Goal: Find specific page/section: Find specific page/section

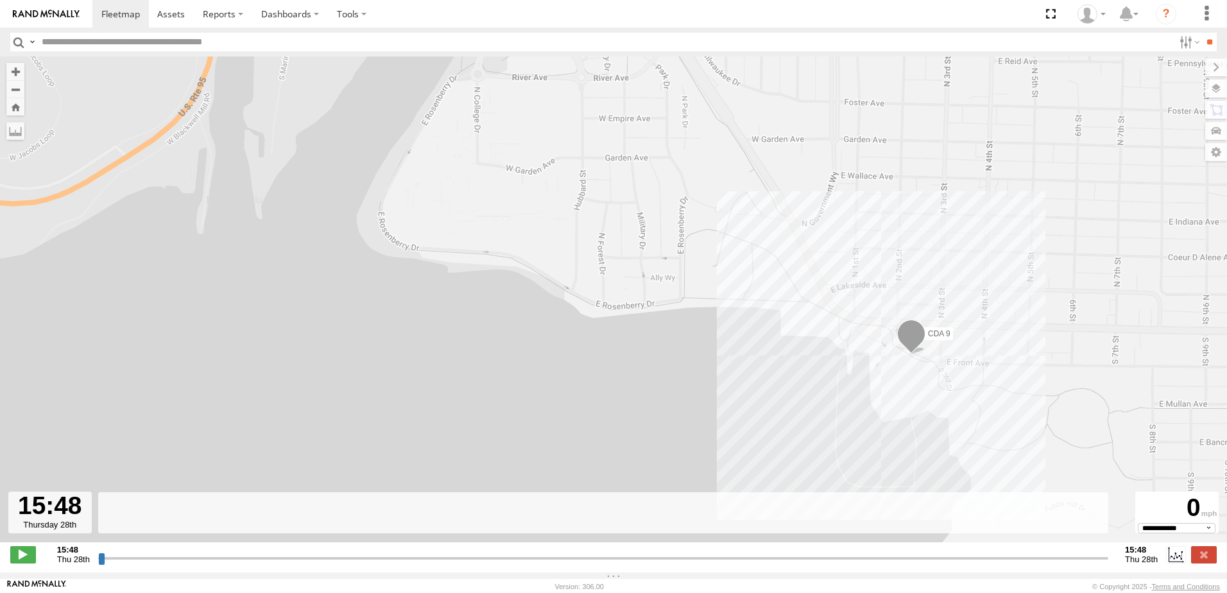
select select "**********"
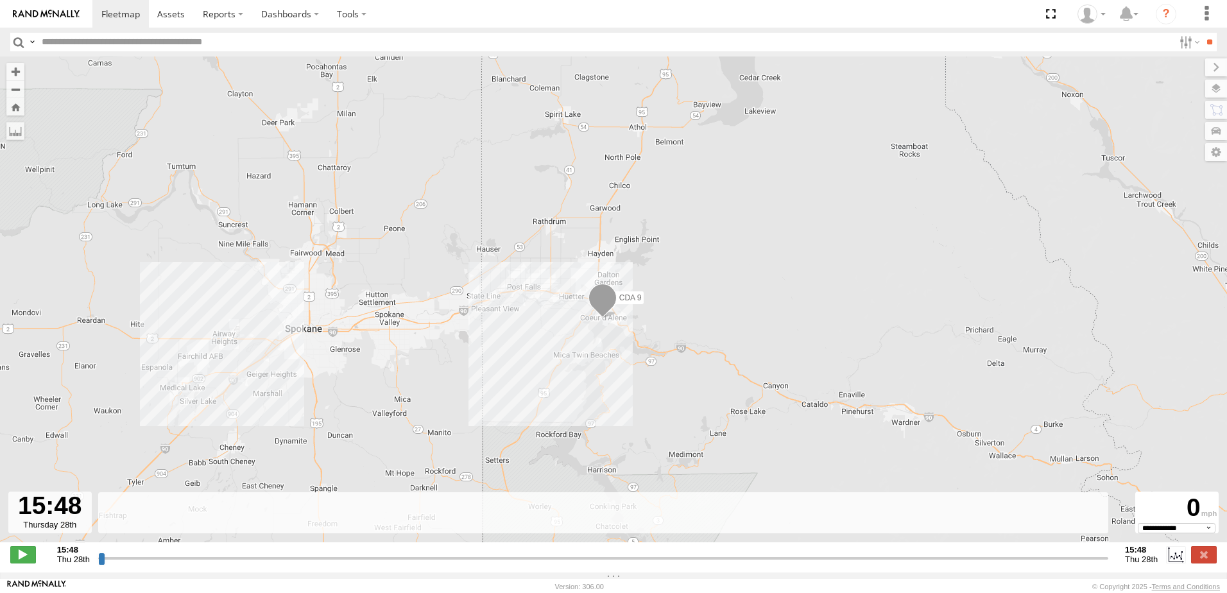
drag, startPoint x: 498, startPoint y: 266, endPoint x: 566, endPoint y: 355, distance: 111.8
click at [566, 355] on div "CDA 9" at bounding box center [613, 305] width 1227 height 499
click at [41, 12] on img at bounding box center [46, 14] width 67 height 9
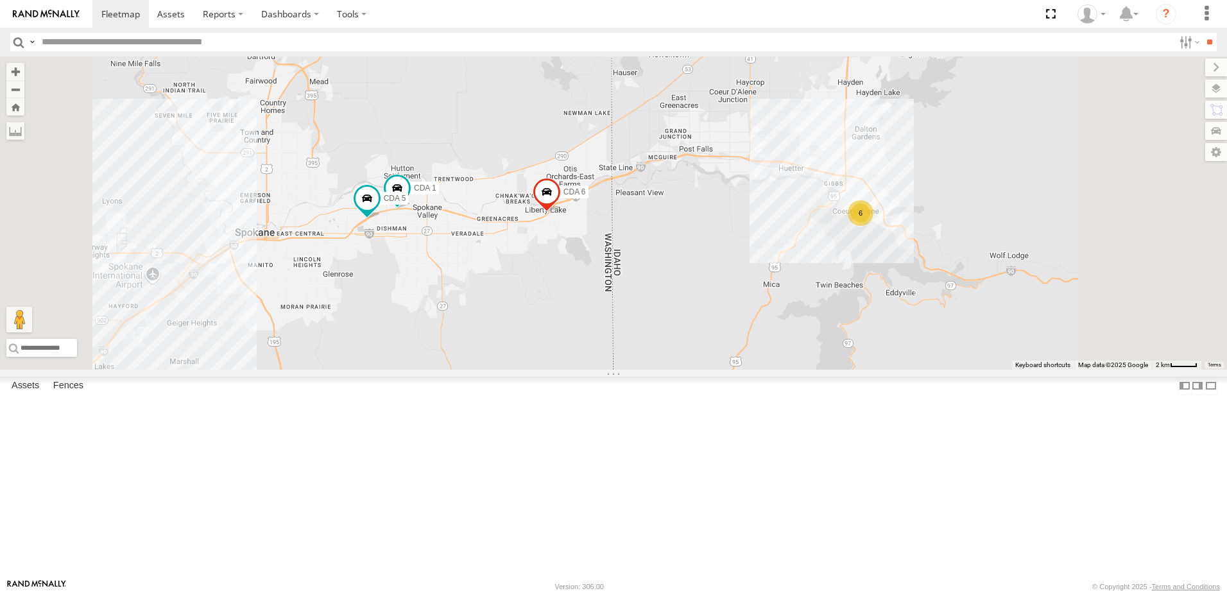
click at [0, 0] on div "All Assets" at bounding box center [0, 0] width 0 height 0
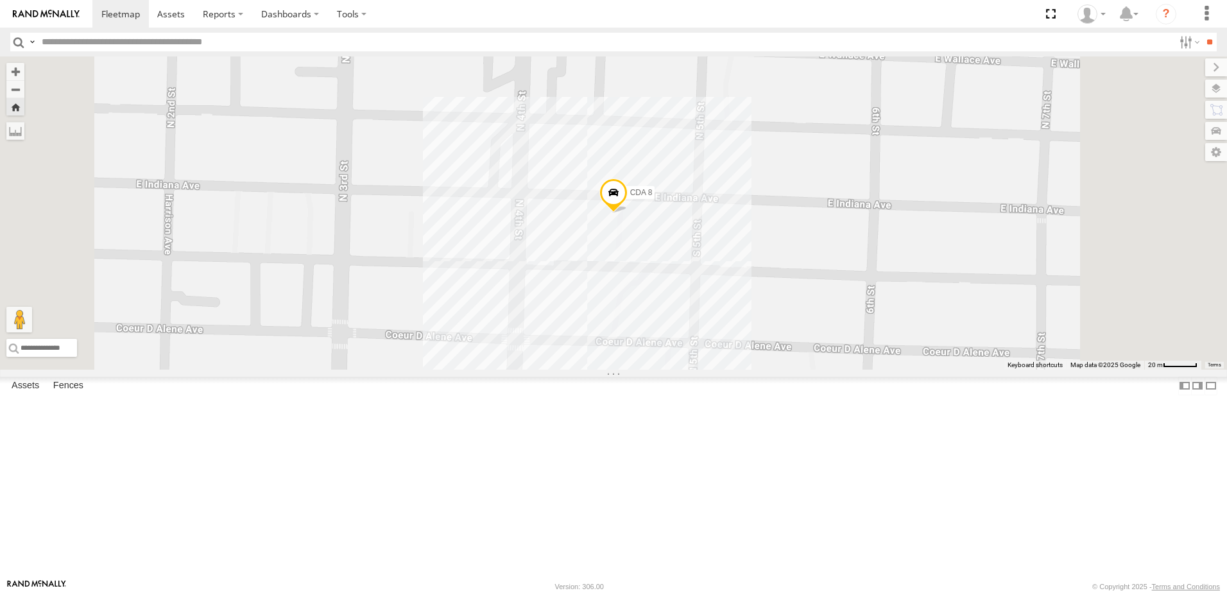
click at [0, 0] on div "357660106501091" at bounding box center [0, 0] width 0 height 0
click at [0, 0] on span "Asset" at bounding box center [0, 0] width 0 height 0
